Goal: Browse casually

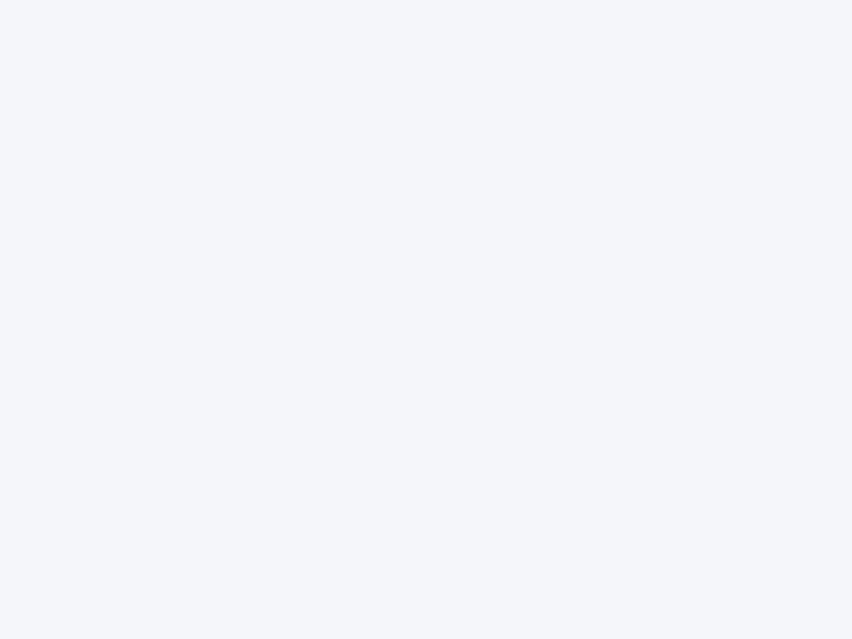
click at [426, 319] on div at bounding box center [426, 319] width 852 height 639
